Goal: Information Seeking & Learning: Learn about a topic

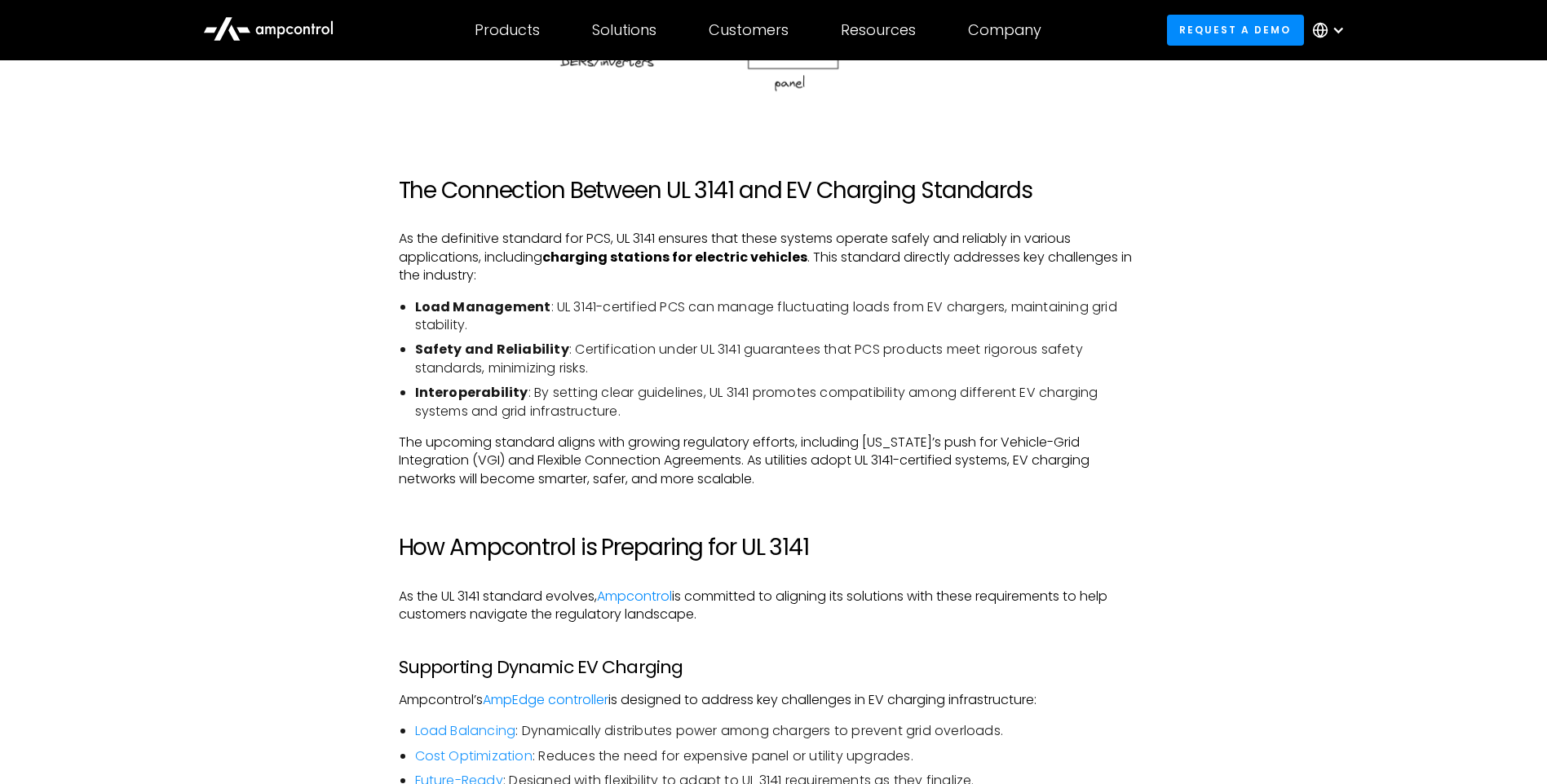
scroll to position [2201, 0]
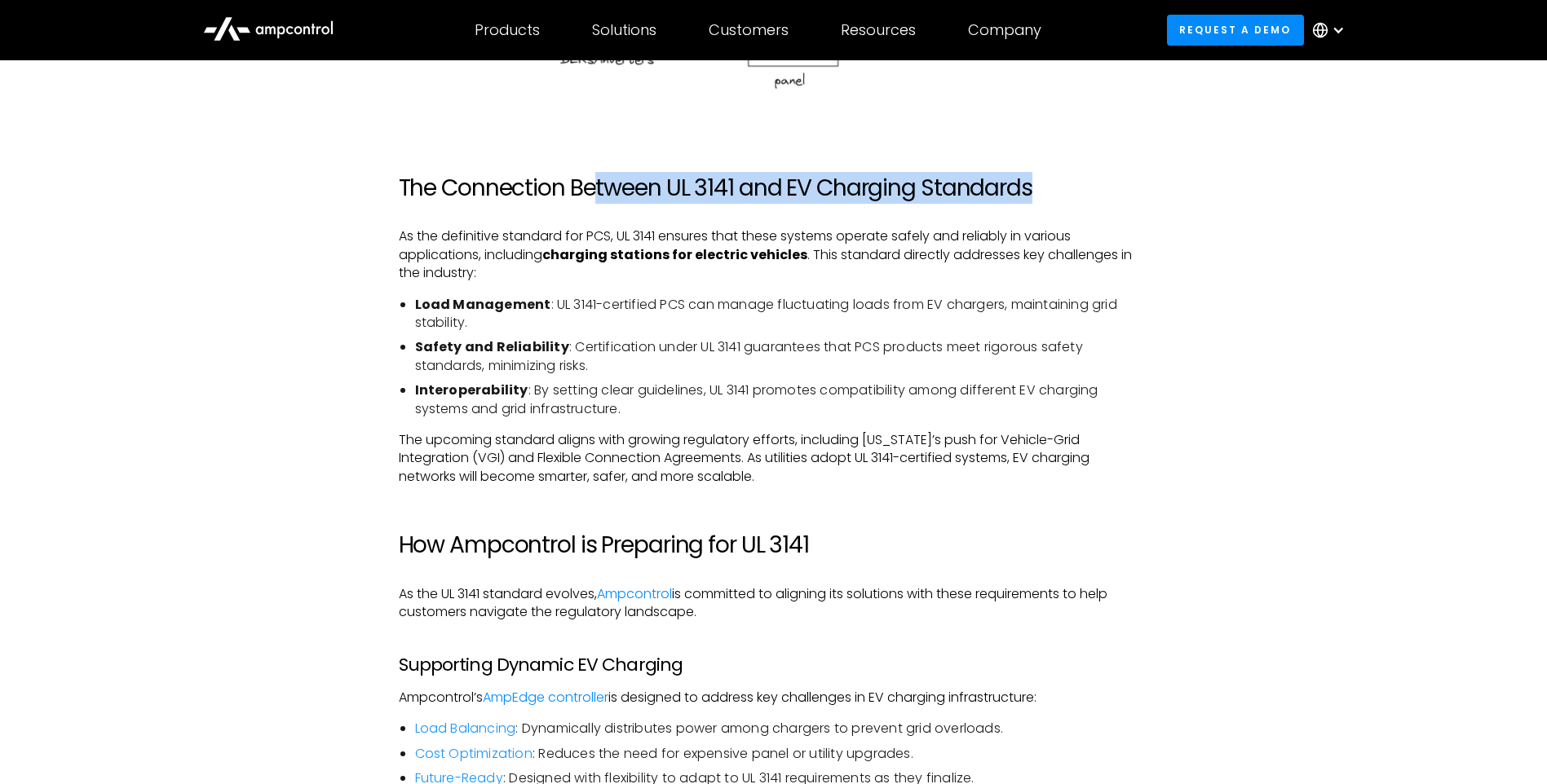
drag, startPoint x: 801, startPoint y: 184, endPoint x: 1068, endPoint y: 182, distance: 267.0
click at [1068, 182] on h2 "The Connection Between UL 3141 and EV Charging Standards" at bounding box center [773, 189] width 750 height 28
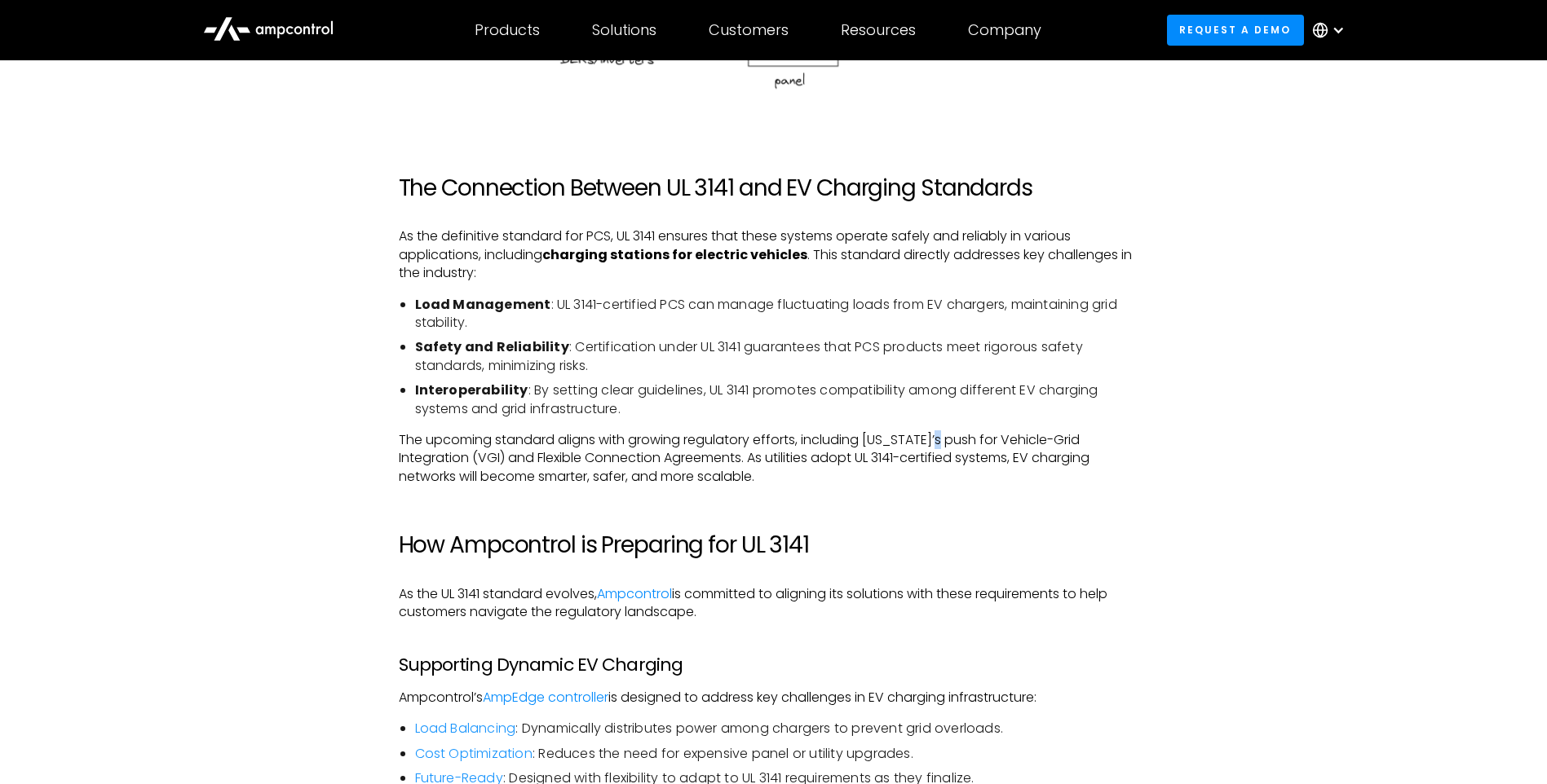
drag, startPoint x: 1068, startPoint y: 182, endPoint x: 925, endPoint y: 443, distance: 297.6
click at [925, 443] on p "The upcoming standard aligns with growing regulatory efforts, including [US_STA…" at bounding box center [773, 458] width 750 height 54
drag, startPoint x: 412, startPoint y: 230, endPoint x: 568, endPoint y: 237, distance: 156.2
click at [568, 237] on p "As the definitive standard for PCS, UL 3141 ensures that these systems operate …" at bounding box center [773, 254] width 750 height 54
drag, startPoint x: 568, startPoint y: 237, endPoint x: 578, endPoint y: 290, distance: 53.9
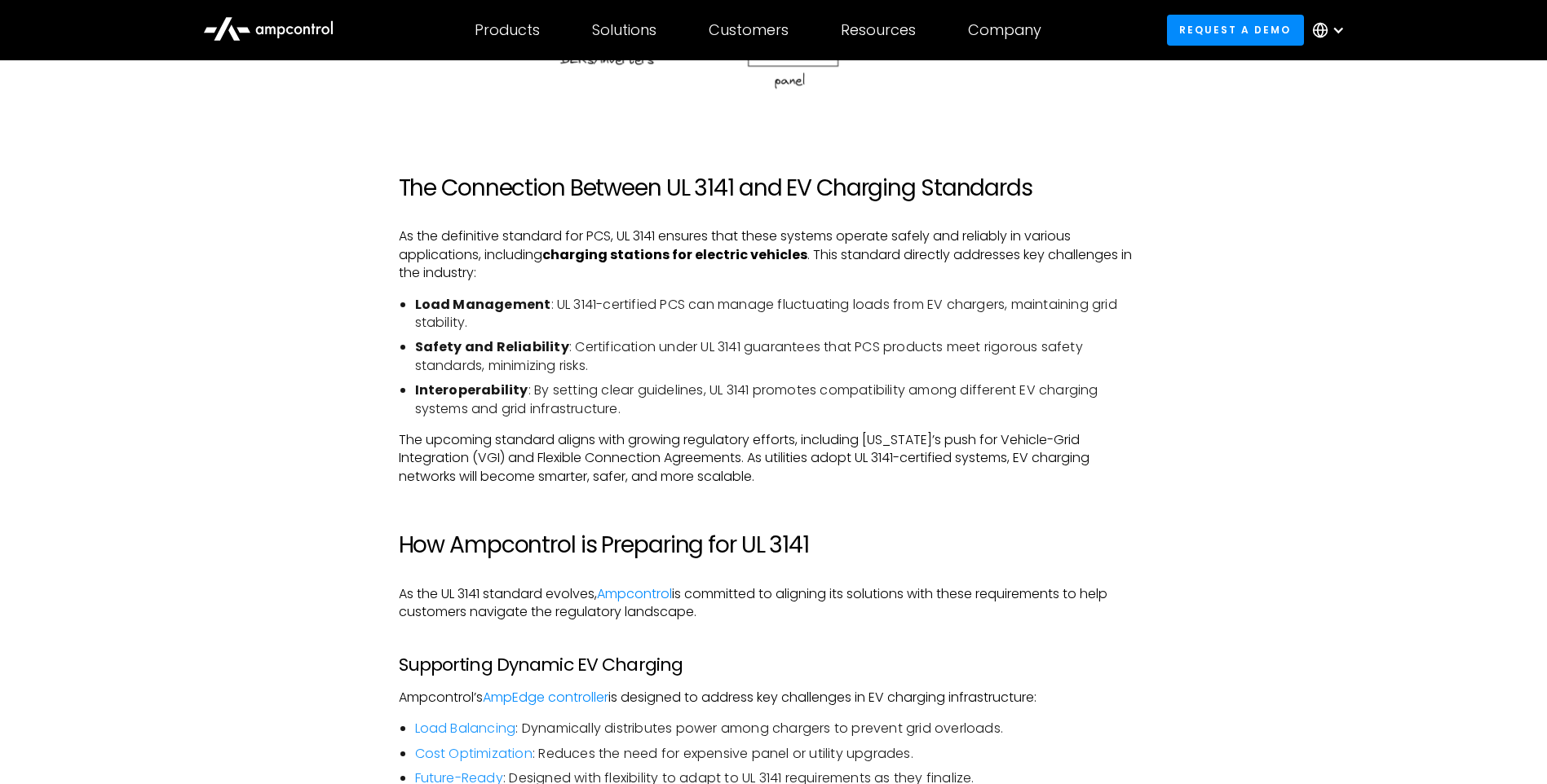
click at [578, 290] on div "Introduction: The Role of UL 3141 in EV Charging and Electric Vehicle Infrastru…" at bounding box center [773, 400] width 750 height 3110
click at [684, 234] on p "As the definitive standard for PCS, UL 3141 ensures that these systems operate …" at bounding box center [773, 254] width 750 height 54
click at [702, 231] on p "As the definitive standard for PCS, UL 3141 ensures that these systems operate …" at bounding box center [773, 254] width 750 height 54
drag, startPoint x: 702, startPoint y: 231, endPoint x: 621, endPoint y: 243, distance: 81.9
click at [621, 243] on p "As the definitive standard for PCS, UL 3141 ensures that these systems operate …" at bounding box center [773, 254] width 750 height 54
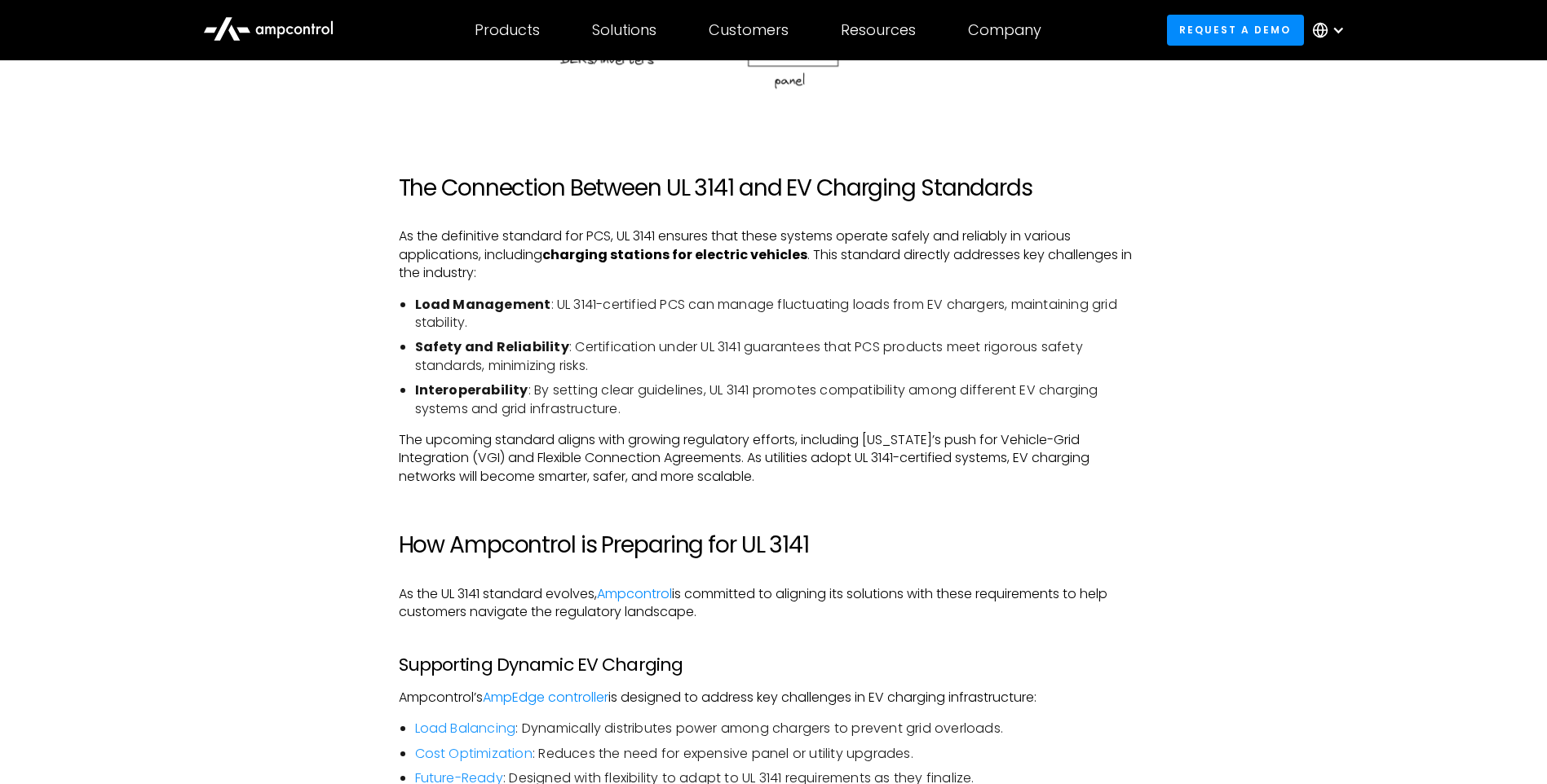
drag, startPoint x: 687, startPoint y: 244, endPoint x: 663, endPoint y: 243, distance: 24.0
click at [686, 243] on p "As the definitive standard for PCS, UL 3141 ensures that these systems operate …" at bounding box center [773, 254] width 750 height 54
drag, startPoint x: 660, startPoint y: 239, endPoint x: 622, endPoint y: 238, distance: 38.0
click at [622, 238] on p "As the definitive standard for PCS, UL 3141 ensures that these systems operate …" at bounding box center [773, 254] width 750 height 54
copy p "UL 3141"
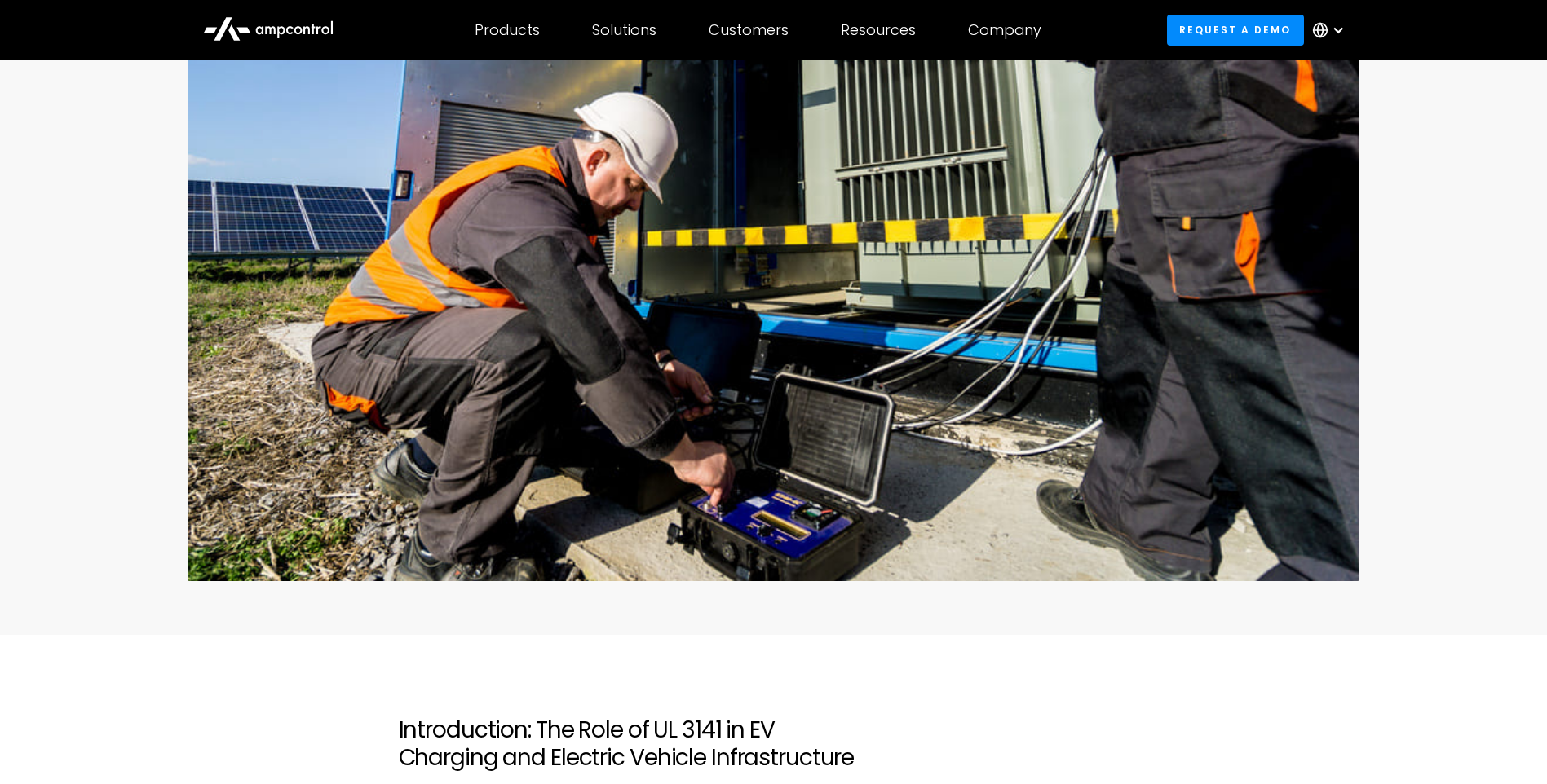
scroll to position [215, 0]
